Goal: Information Seeking & Learning: Learn about a topic

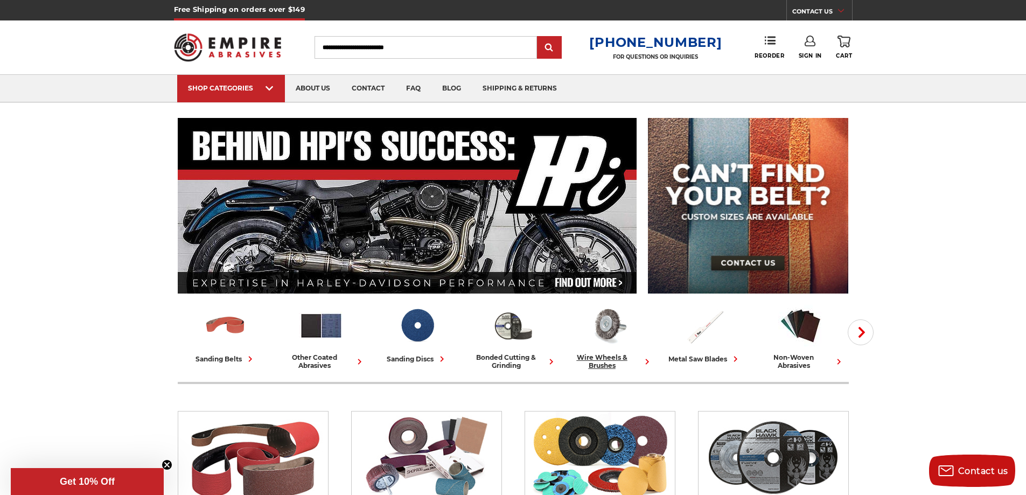
click at [600, 363] on div "wire wheels & brushes" at bounding box center [609, 361] width 87 height 16
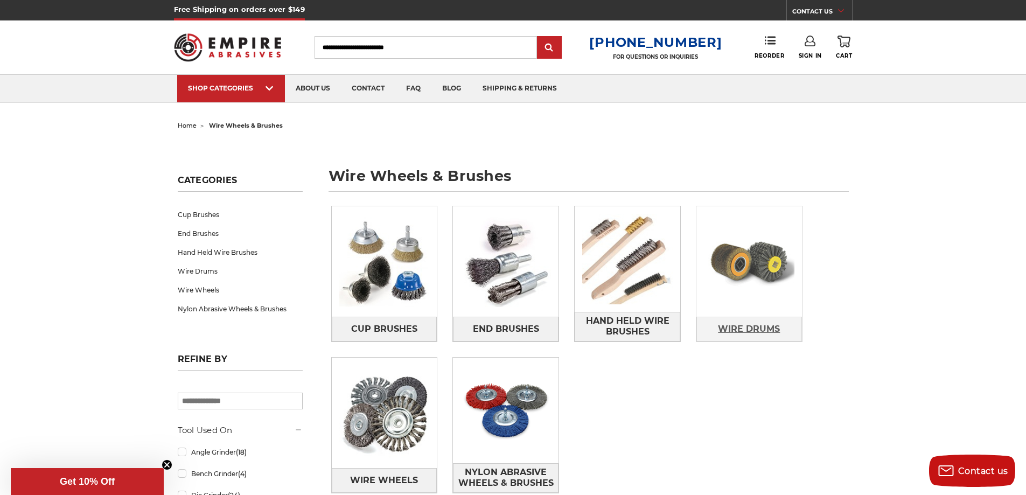
click at [750, 338] on span "Wire Drums" at bounding box center [749, 329] width 62 height 18
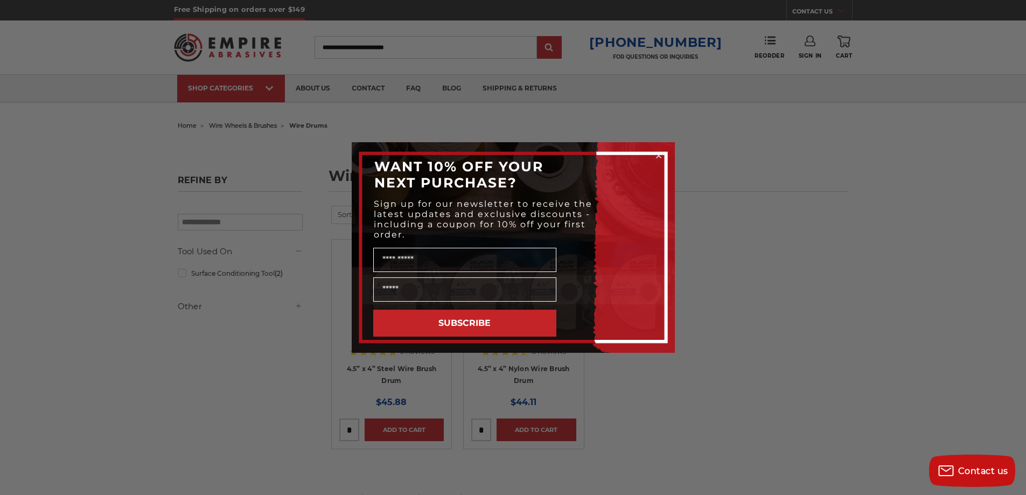
click at [162, 309] on div "Close dialog WANT 10% OFF YOUR NEXT PURCHASE? Sign up for our newsletter to rec…" at bounding box center [513, 247] width 1026 height 495
click at [663, 153] on circle "Close dialog" at bounding box center [659, 156] width 10 height 10
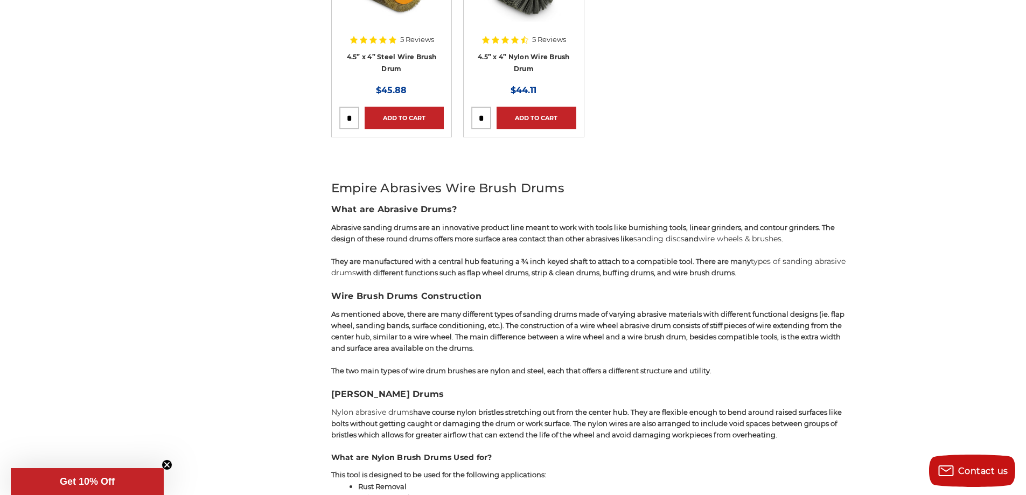
scroll to position [323, 0]
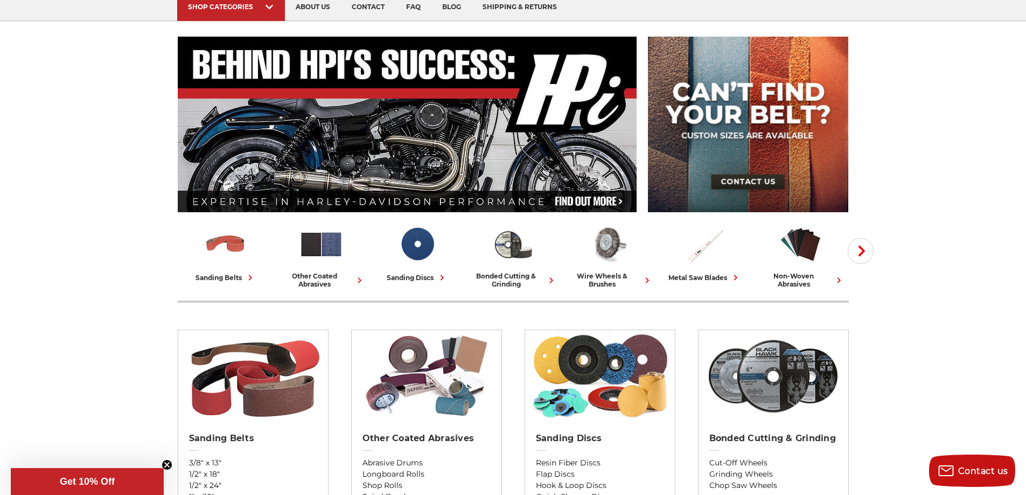
scroll to position [108, 0]
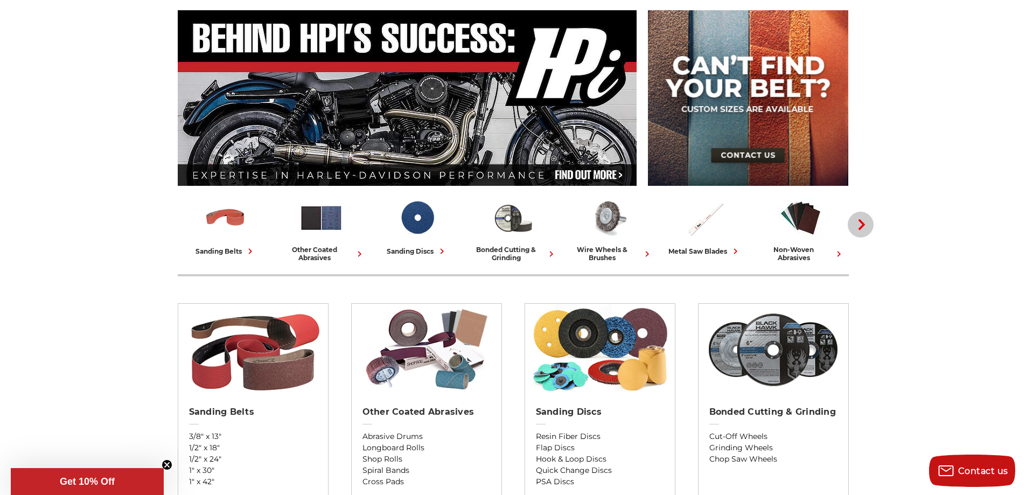
click at [863, 224] on use "button" at bounding box center [862, 224] width 6 height 11
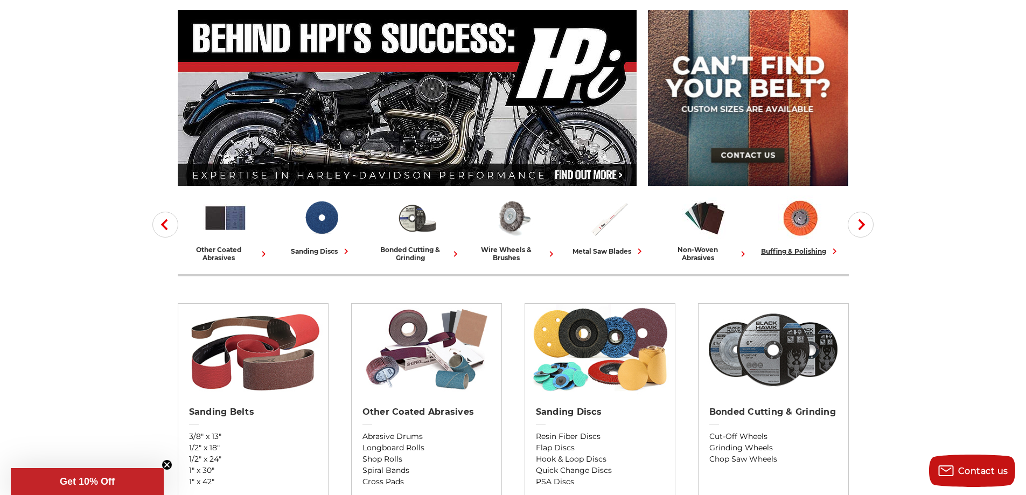
click at [814, 253] on div "buffing & polishing" at bounding box center [800, 251] width 79 height 11
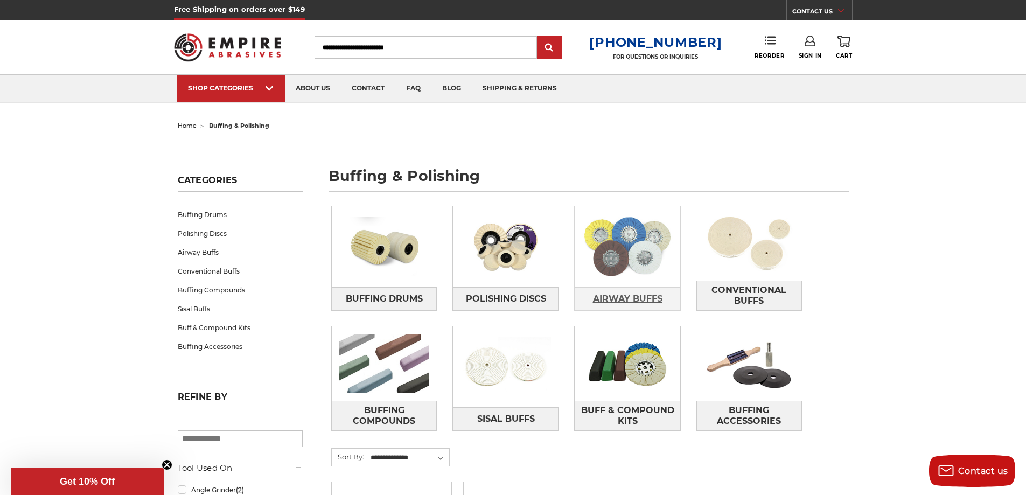
click at [610, 291] on span "Airway Buffs" at bounding box center [628, 299] width 70 height 18
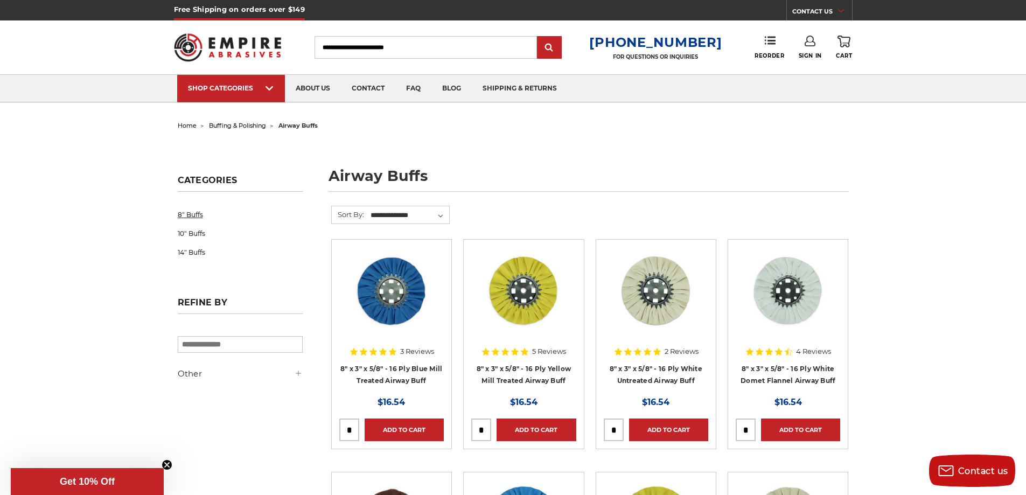
click at [184, 214] on link "8" Buffs" at bounding box center [240, 214] width 125 height 19
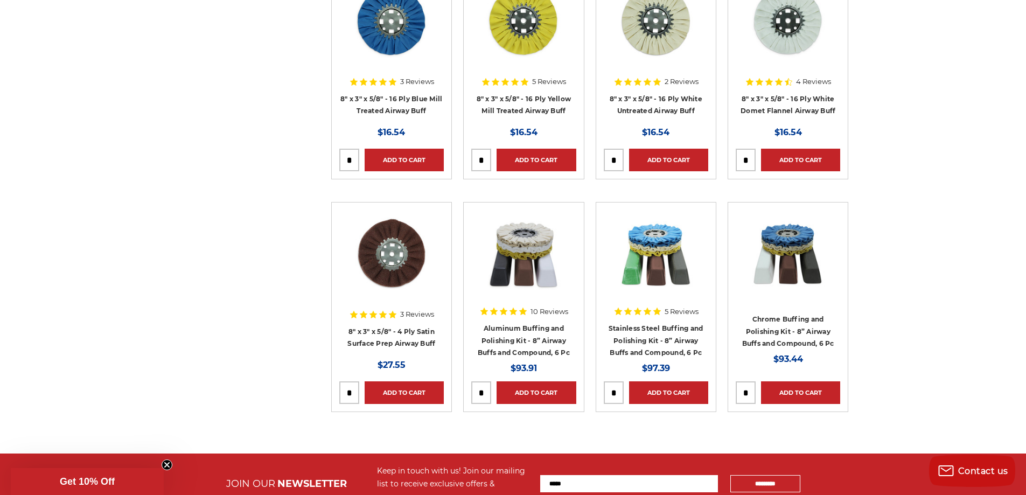
scroll to position [269, 0]
click at [496, 340] on link "Aluminum Buffing and Polishing Kit - 8” Airway Buffs and Compound, 6 Pc" at bounding box center [524, 341] width 92 height 32
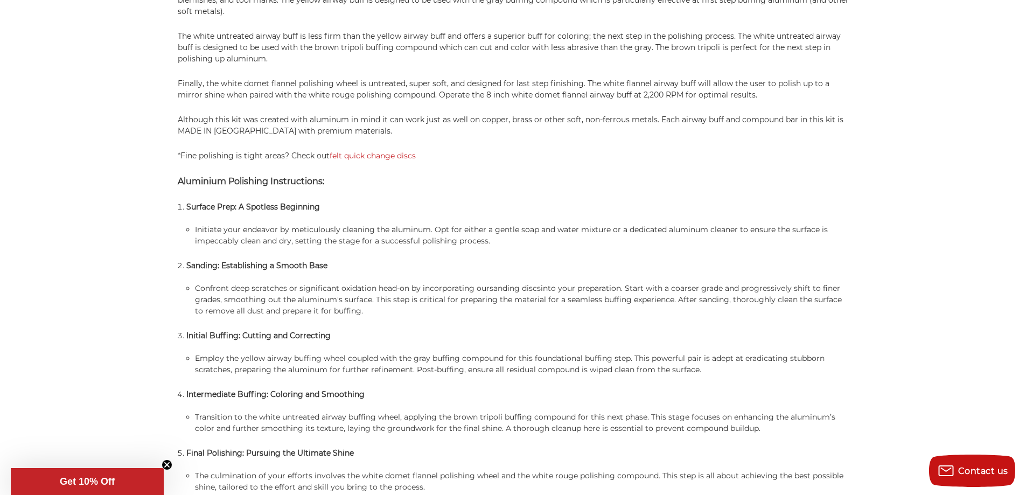
scroll to position [862, 0]
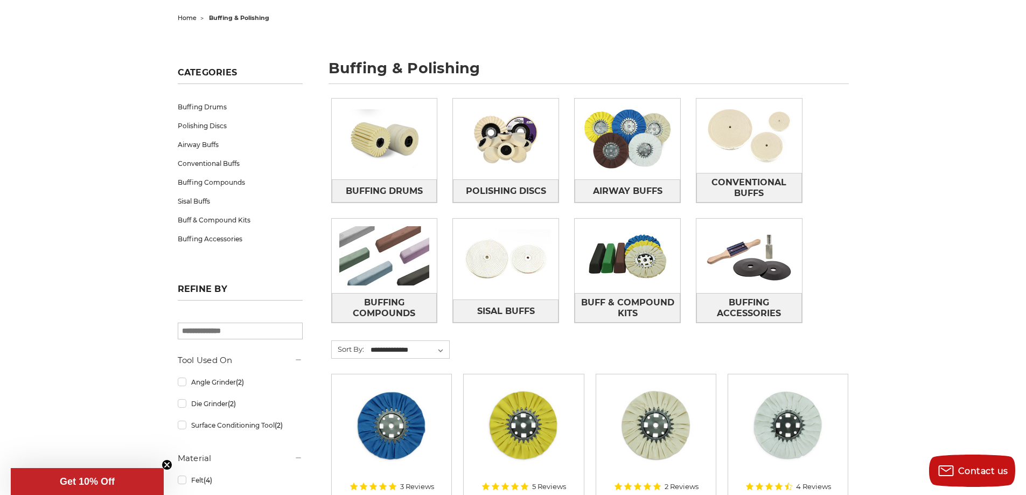
scroll to position [162, 0]
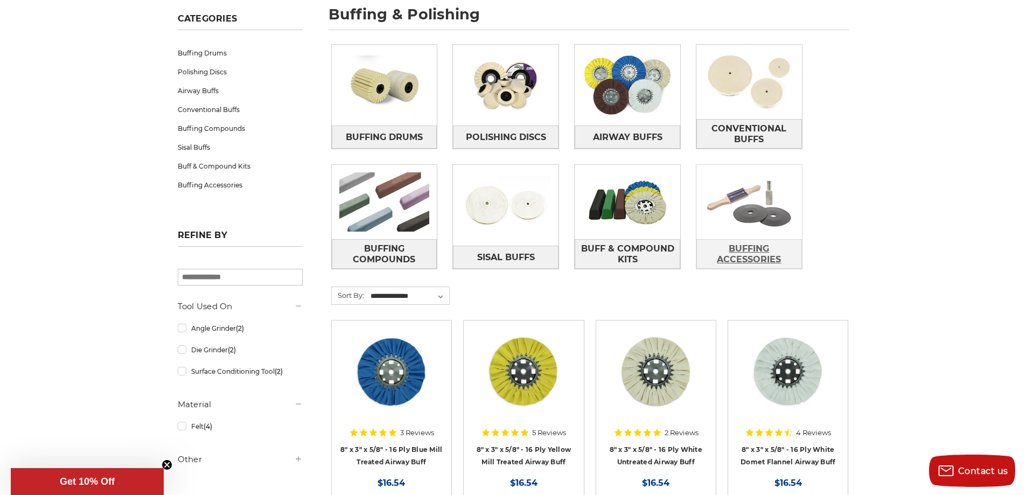
click at [764, 258] on span "Buffing Accessories" at bounding box center [749, 254] width 105 height 29
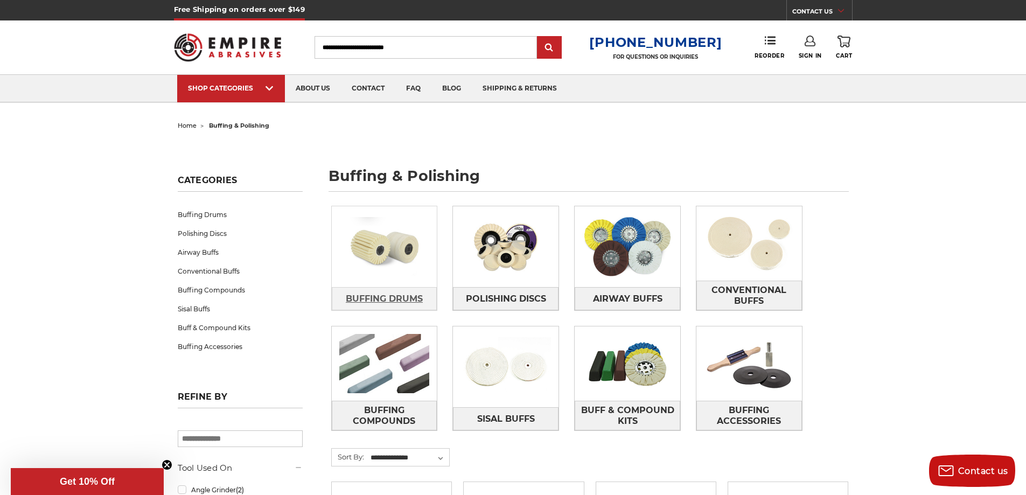
click at [399, 293] on span "Buffing Drums" at bounding box center [384, 299] width 77 height 18
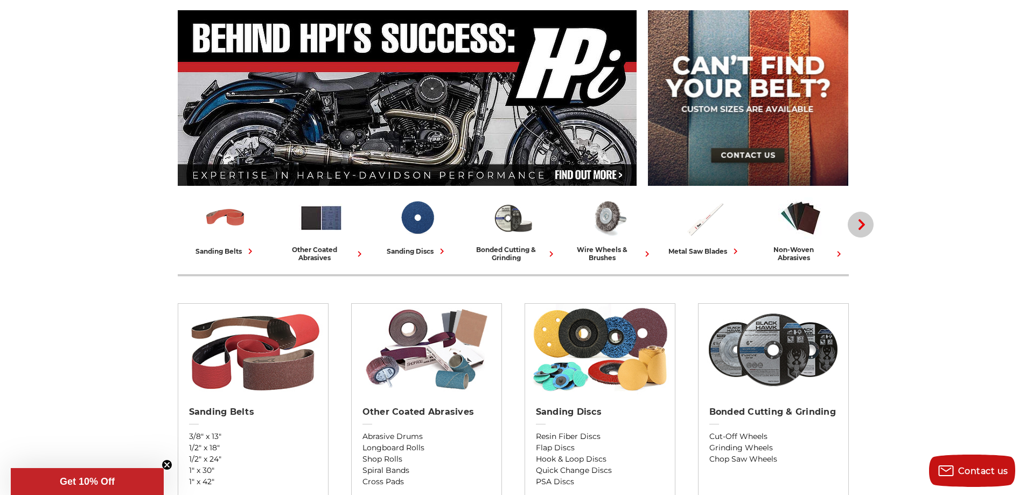
click at [856, 234] on button "Next" at bounding box center [861, 225] width 26 height 26
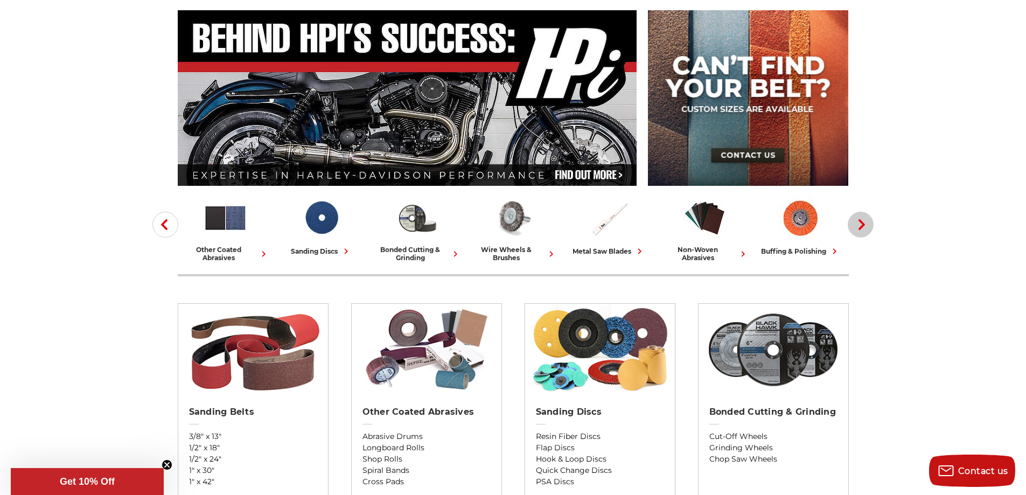
click at [856, 234] on button "Next" at bounding box center [861, 225] width 26 height 26
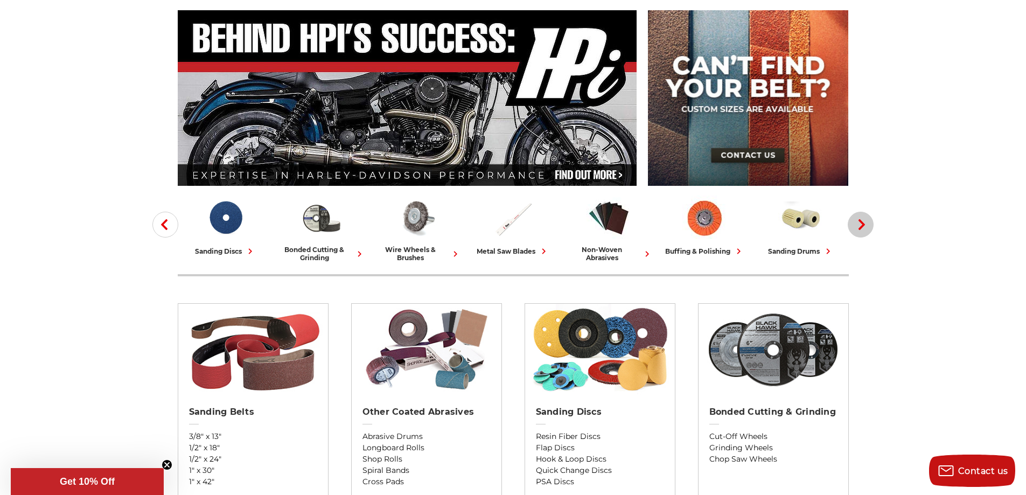
click at [856, 234] on button "Next" at bounding box center [861, 225] width 26 height 26
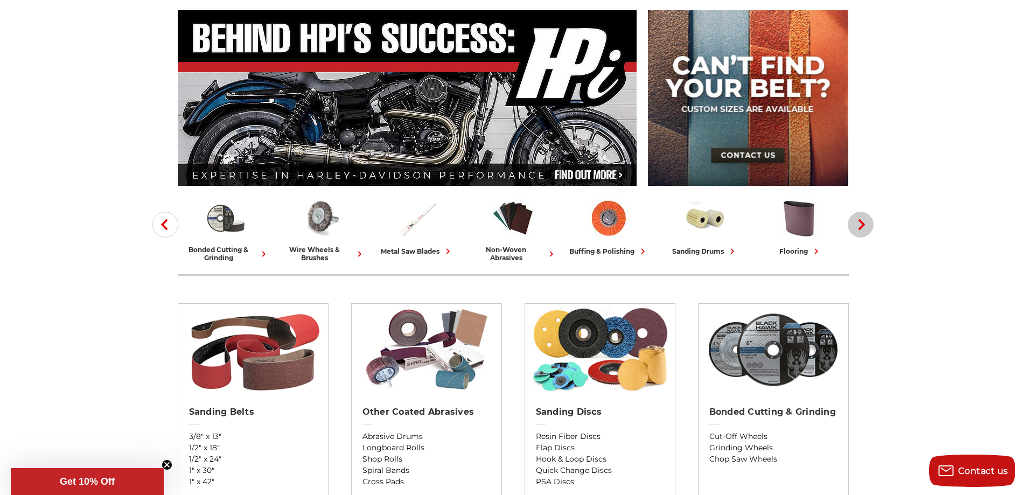
click at [856, 234] on button "Next" at bounding box center [861, 225] width 26 height 26
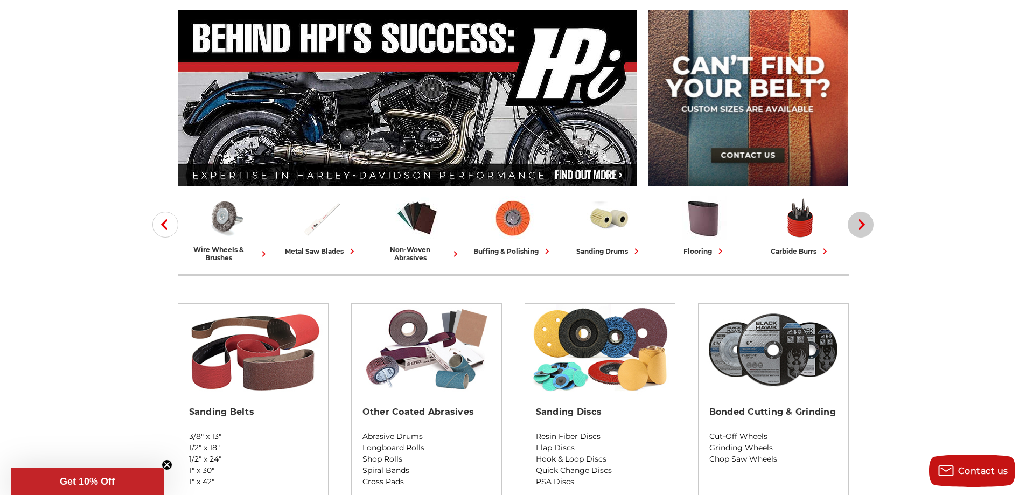
click at [856, 234] on button "Next" at bounding box center [861, 225] width 26 height 26
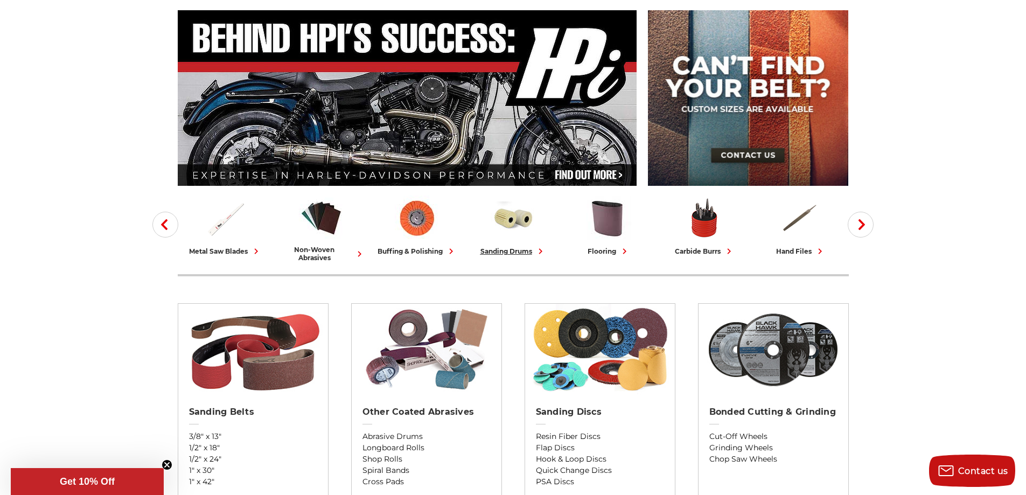
click at [519, 248] on div "sanding drums" at bounding box center [514, 251] width 66 height 11
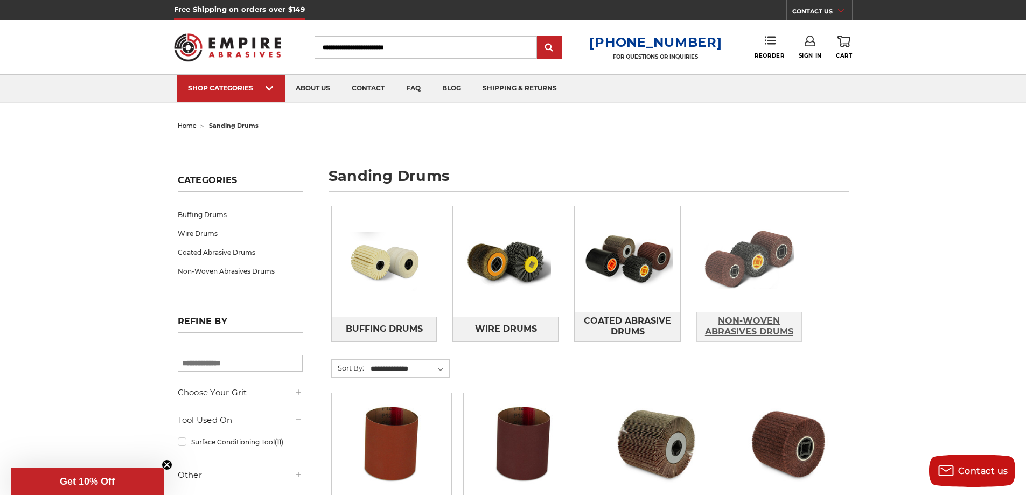
click at [760, 333] on span "Non-Woven Abrasives Drums" at bounding box center [749, 326] width 105 height 29
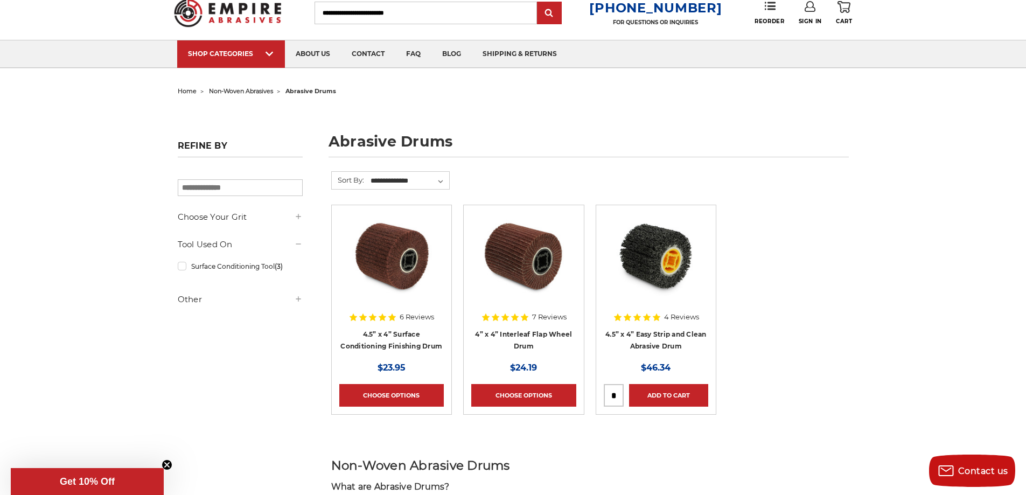
scroll to position [54, 0]
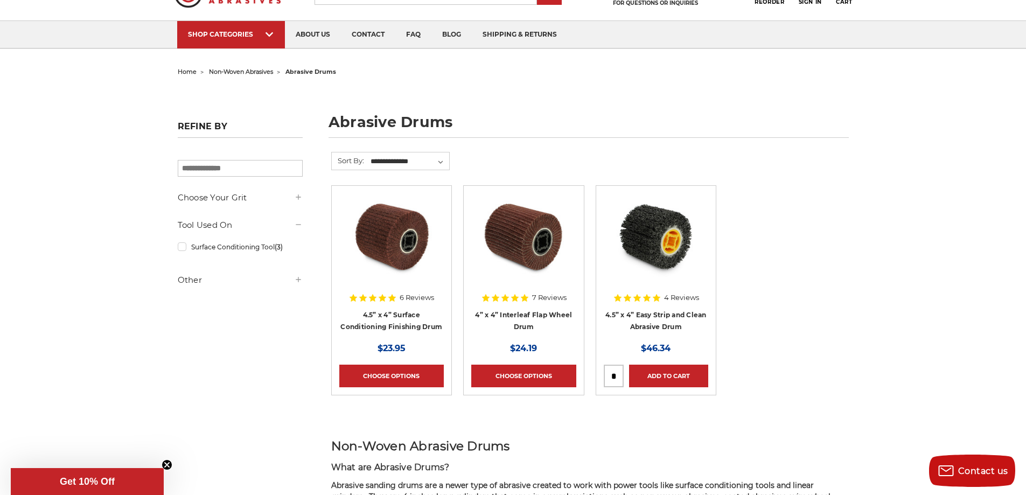
click at [406, 320] on h4 "4.5” x 4” Surface Conditioning Finishing Drum" at bounding box center [391, 324] width 105 height 30
click at [403, 323] on link "4.5” x 4” Surface Conditioning Finishing Drum" at bounding box center [392, 321] width 102 height 20
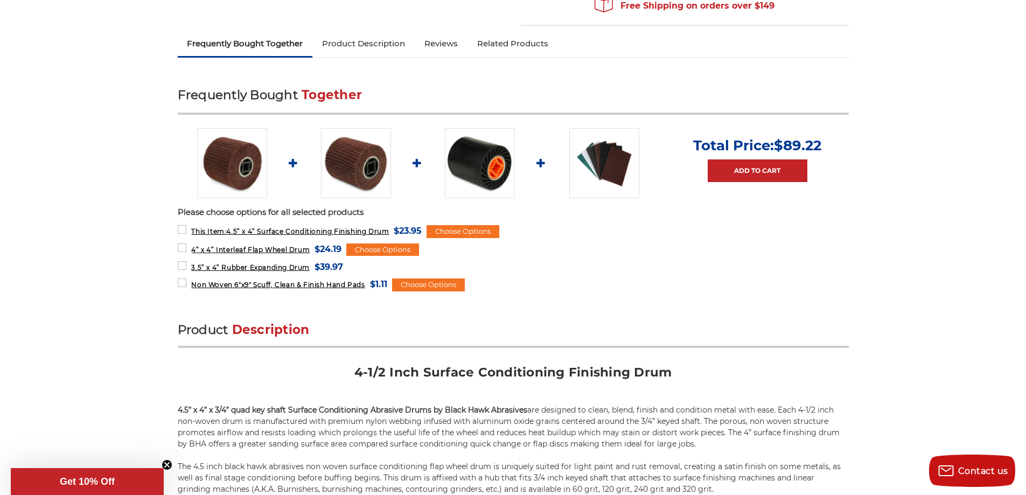
scroll to position [431, 0]
